Goal: Transaction & Acquisition: Purchase product/service

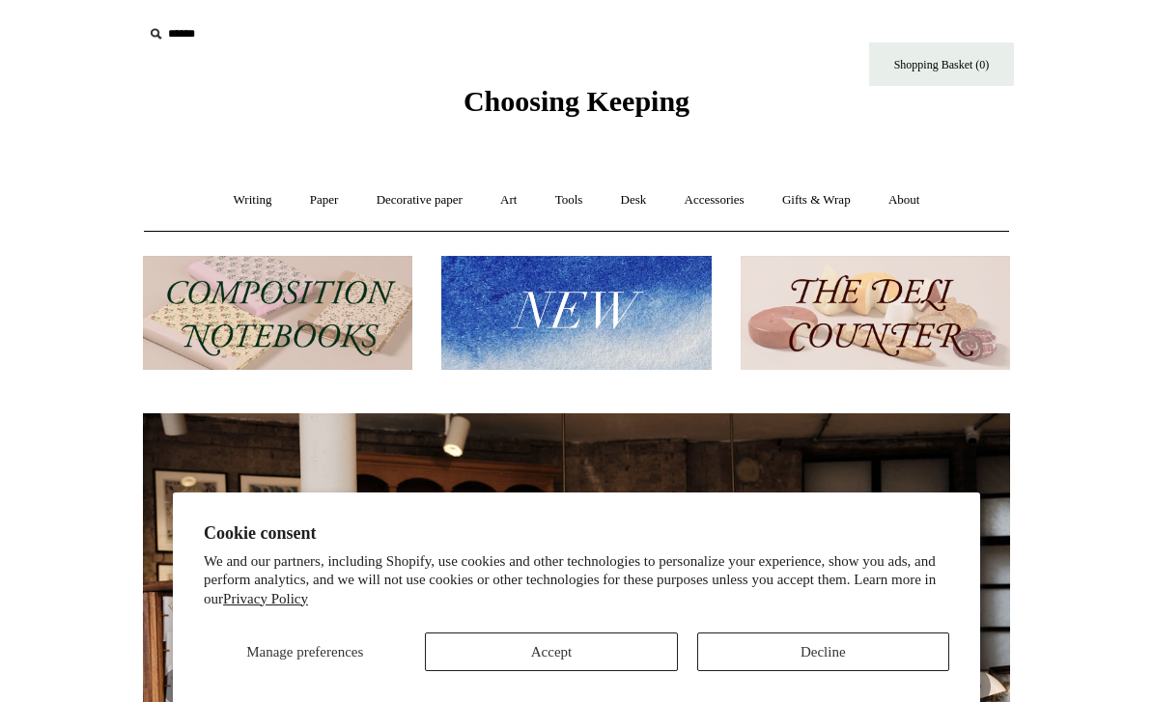
click at [547, 645] on button "Accept" at bounding box center [551, 652] width 252 height 39
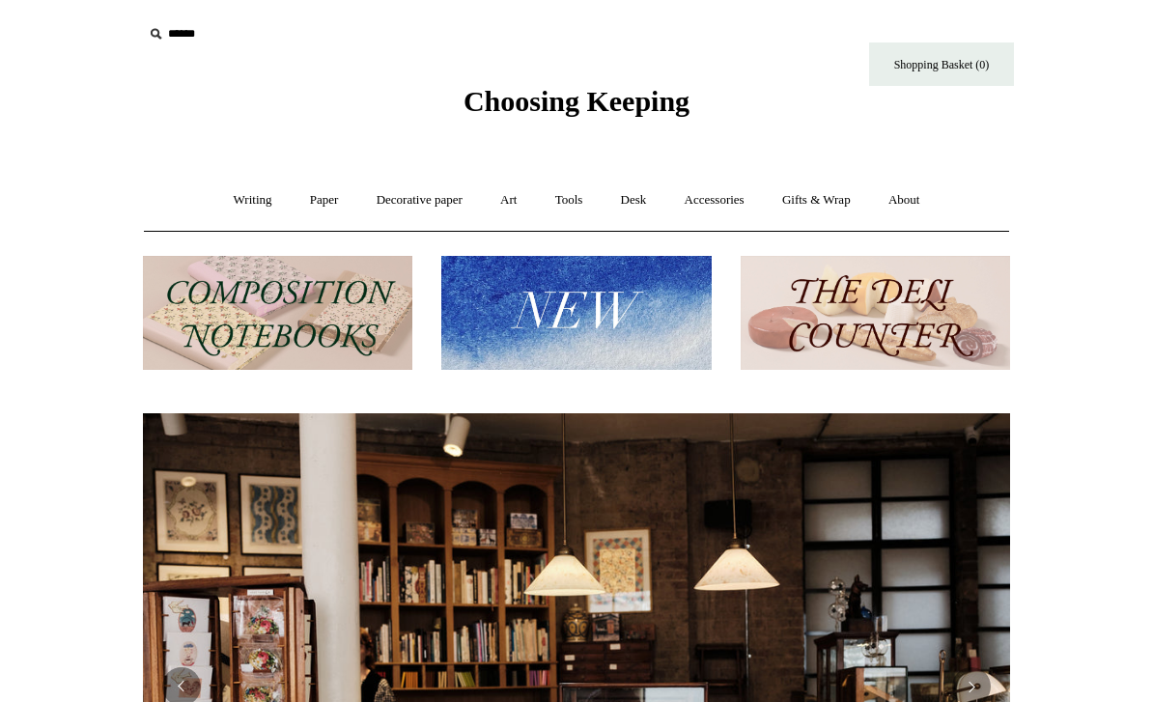
scroll to position [0, 867]
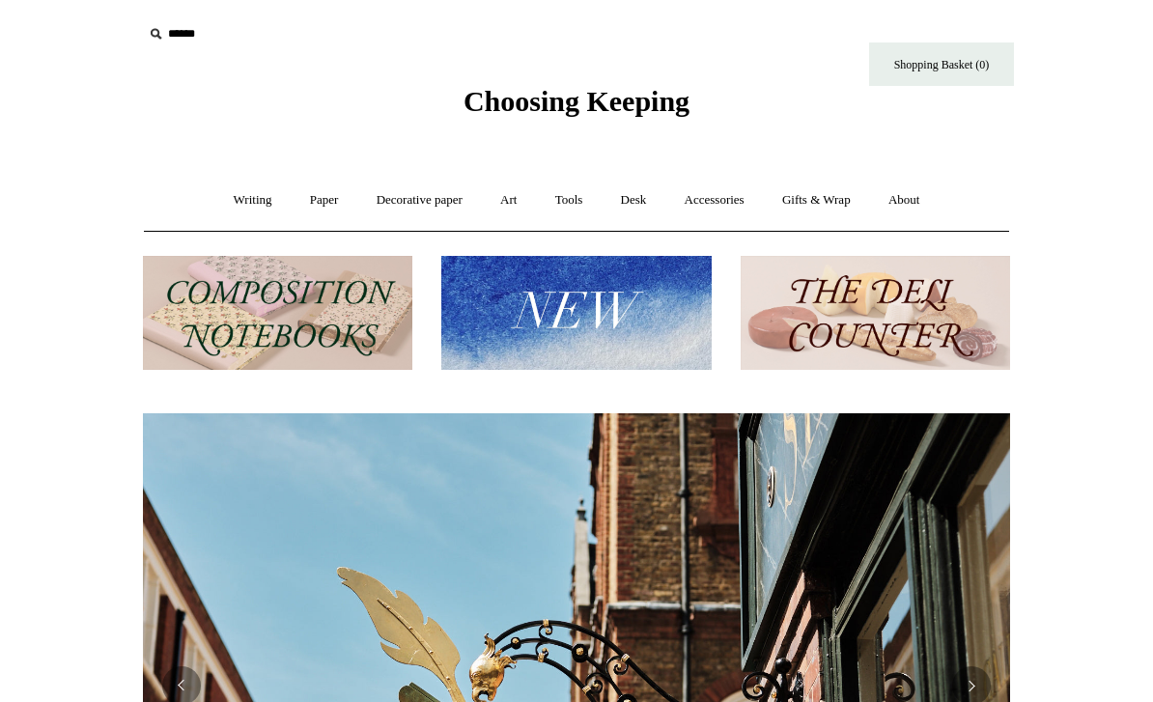
click at [940, 76] on link "Shopping Basket (0)" at bounding box center [941, 63] width 145 height 43
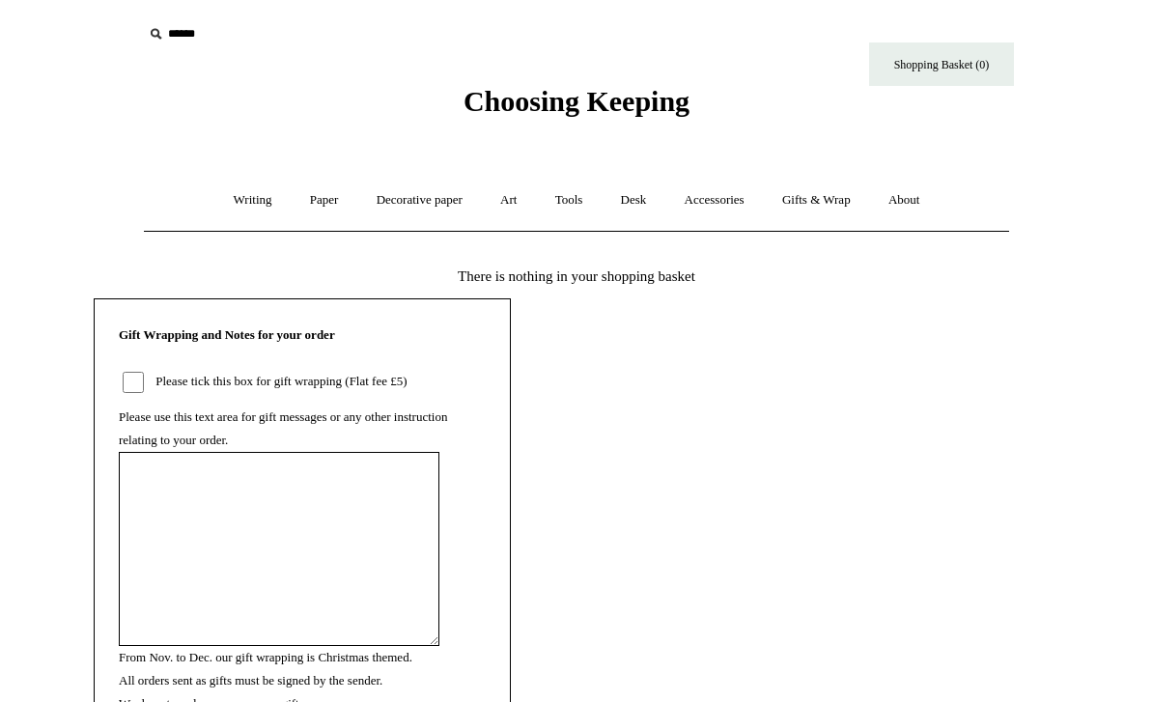
click at [187, 38] on input "text" at bounding box center [262, 34] width 238 height 36
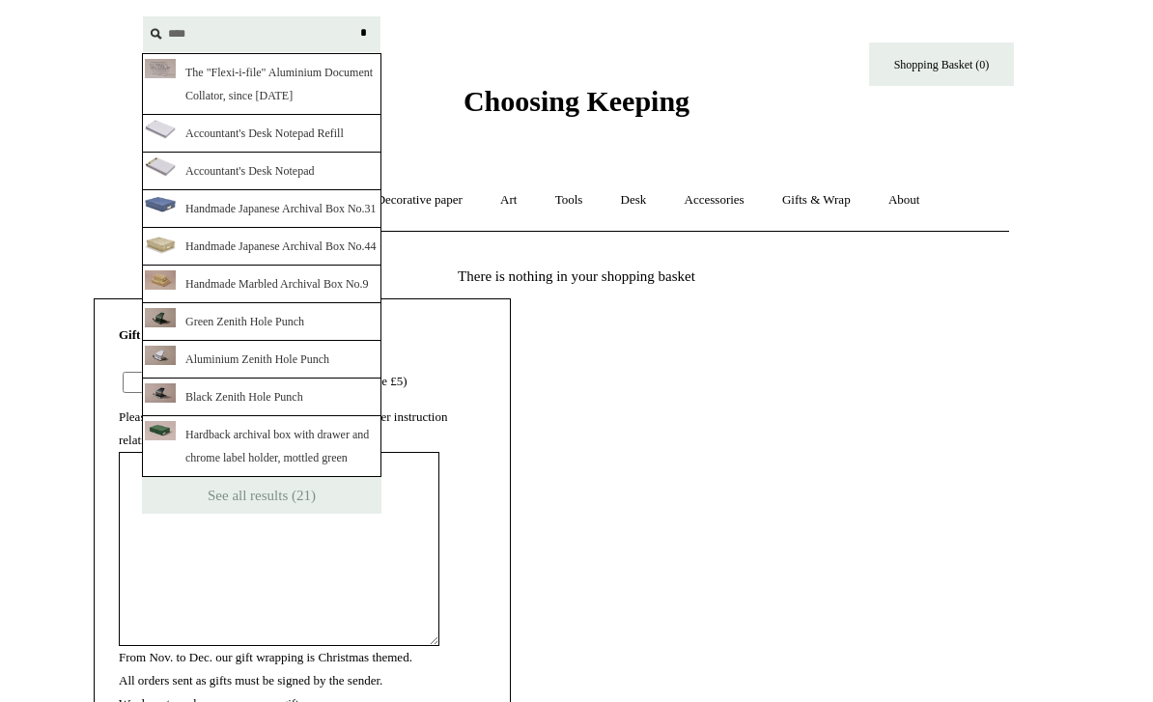
type input "****"
click at [363, 33] on input "*" at bounding box center [362, 33] width 19 height 34
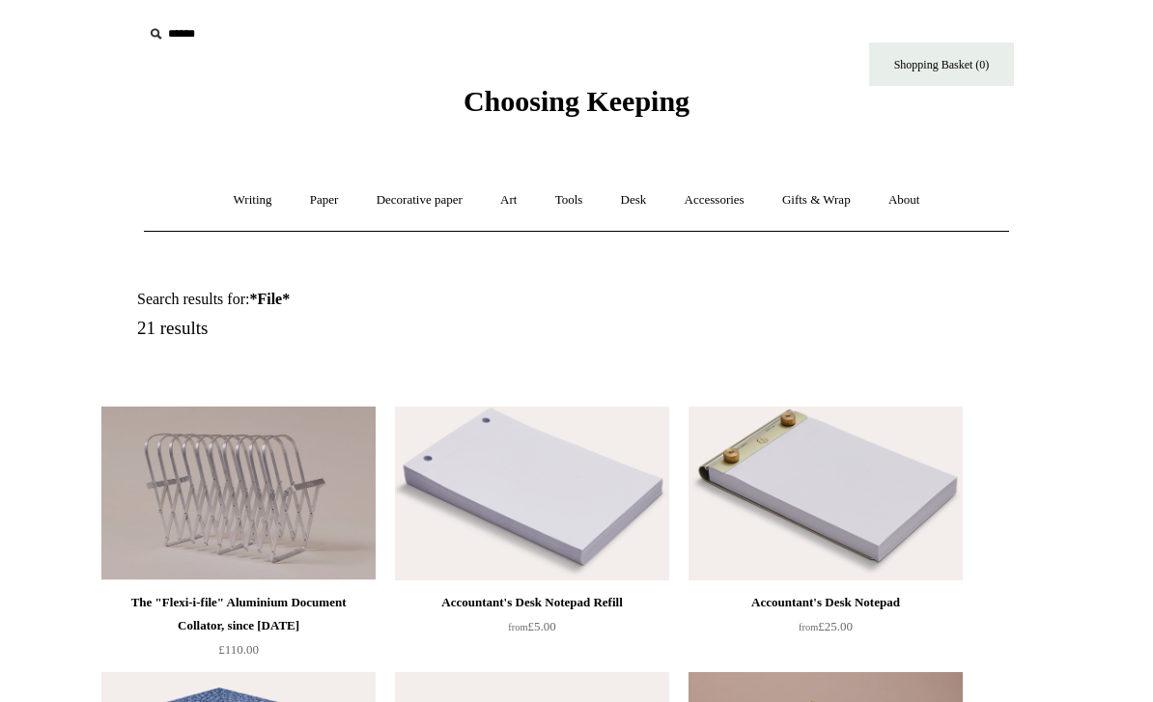
click at [721, 190] on link "Accessories +" at bounding box center [714, 200] width 95 height 51
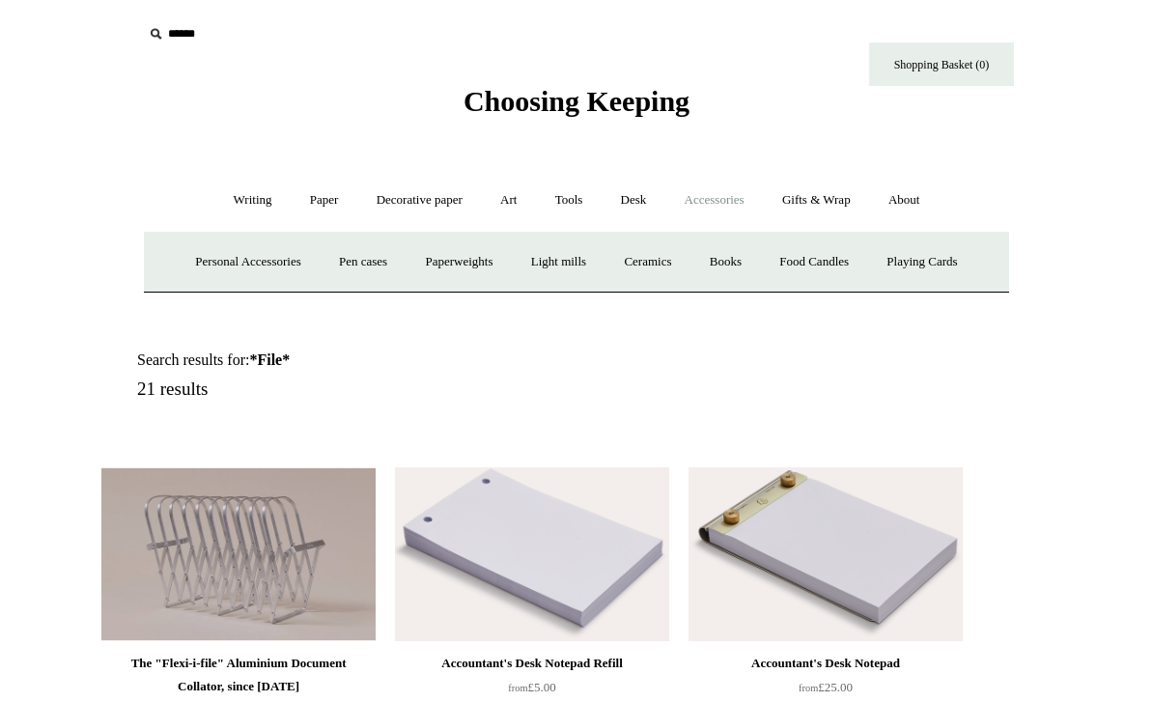
click at [238, 206] on link "Writing +" at bounding box center [252, 200] width 73 height 51
click at [310, 211] on link "Paper +" at bounding box center [325, 200] width 64 height 51
click at [568, 199] on link "Tools +" at bounding box center [569, 200] width 63 height 51
